Goal: Transaction & Acquisition: Purchase product/service

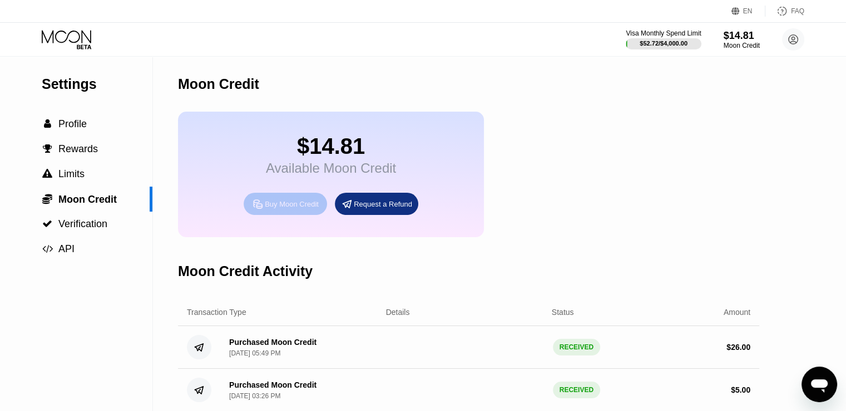
click at [292, 209] on div "Buy Moon Credit" at bounding box center [292, 204] width 54 height 9
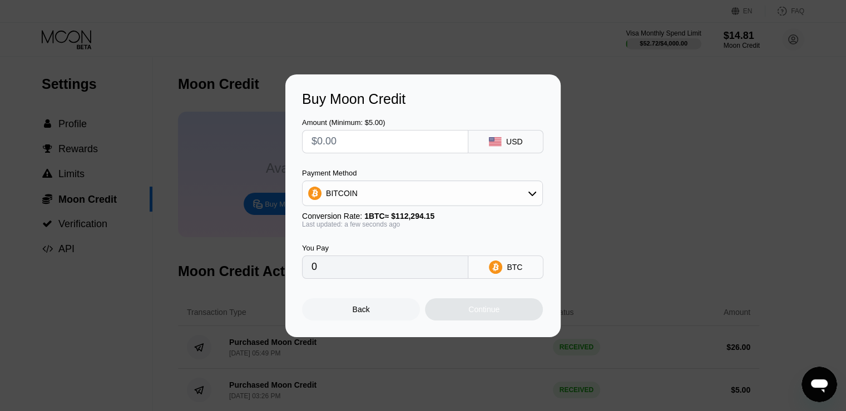
click at [371, 147] on input "text" at bounding box center [384, 142] width 147 height 22
type input "$1"
type input "0.00000891"
type input "$13"
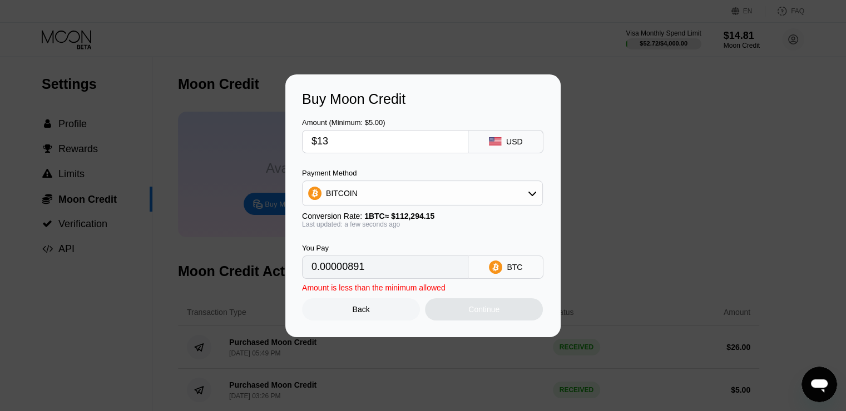
type input "0.00011577"
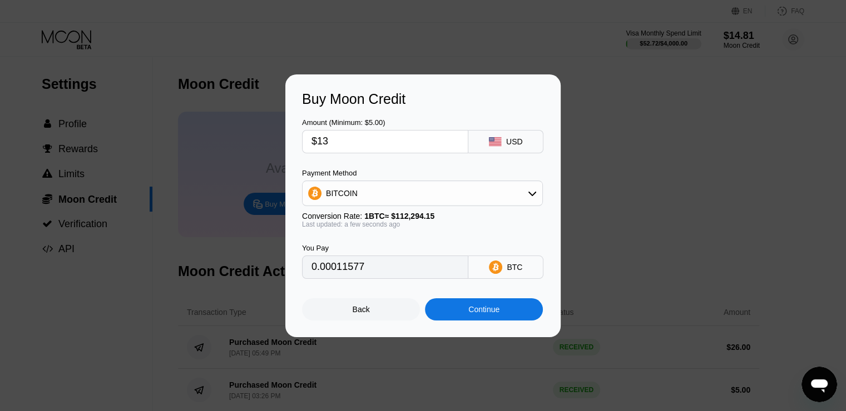
type input "$13"
click at [375, 288] on div "Back Continue" at bounding box center [423, 300] width 242 height 42
click at [668, 147] on div "Buy Moon Credit Amount (Minimum: $5.00) $13 USD Payment Method BITCOIN Conversi…" at bounding box center [423, 206] width 846 height 263
click at [386, 315] on div "Back" at bounding box center [361, 310] width 118 height 22
